Goal: Task Accomplishment & Management: Complete application form

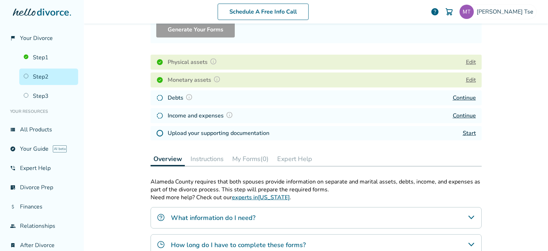
scroll to position [83, 0]
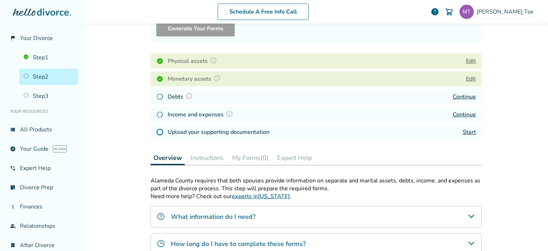
click at [244, 154] on button "My Forms (0)" at bounding box center [250, 158] width 42 height 14
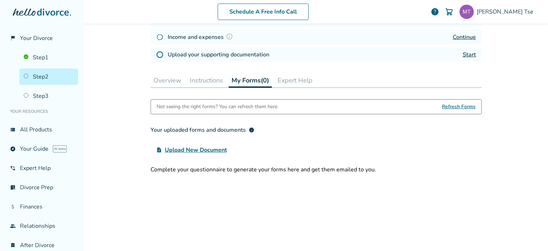
scroll to position [79, 0]
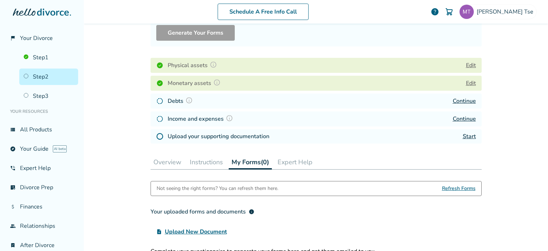
click at [211, 159] on button "Instructions" at bounding box center [206, 162] width 39 height 14
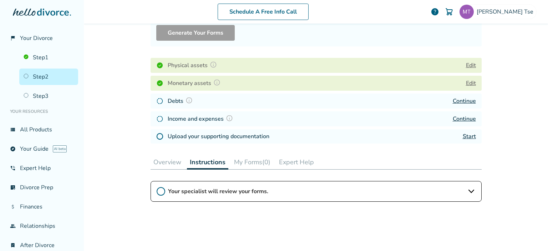
click at [168, 159] on button "Overview" at bounding box center [168, 162] width 34 height 14
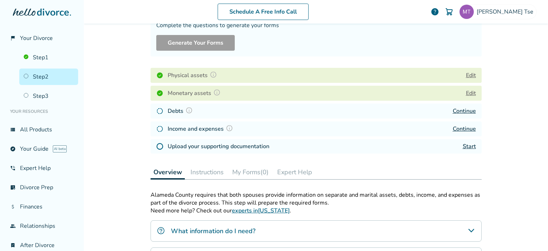
scroll to position [49, 0]
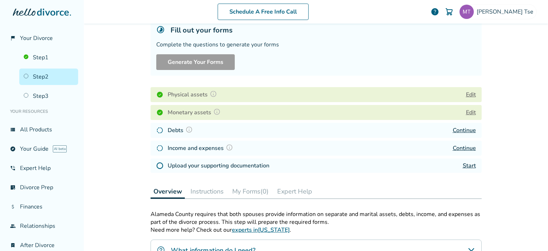
click at [473, 93] on button "Edit" at bounding box center [471, 94] width 10 height 9
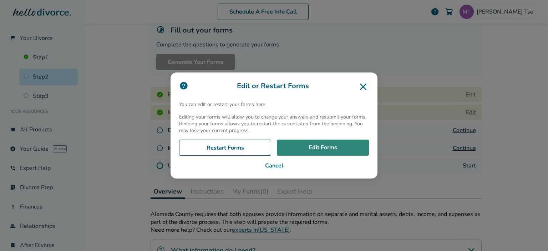
click at [320, 146] on link "Edit Forms" at bounding box center [323, 148] width 92 height 16
